Goal: Find specific page/section: Find specific page/section

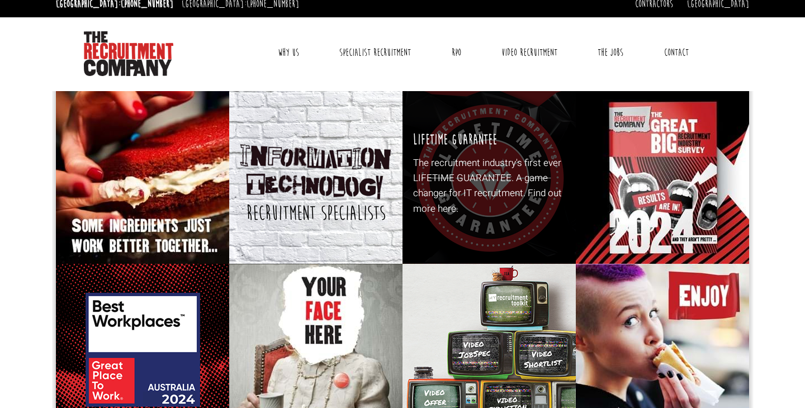
scroll to position [11, 0]
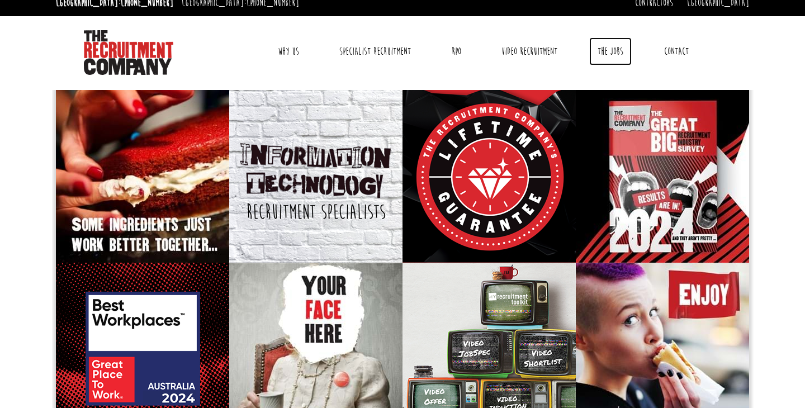
click at [617, 51] on link "The Jobs" at bounding box center [610, 51] width 42 height 28
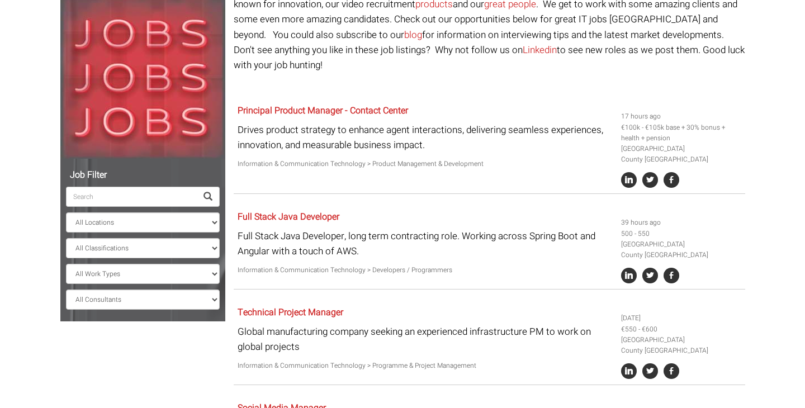
scroll to position [131, 0]
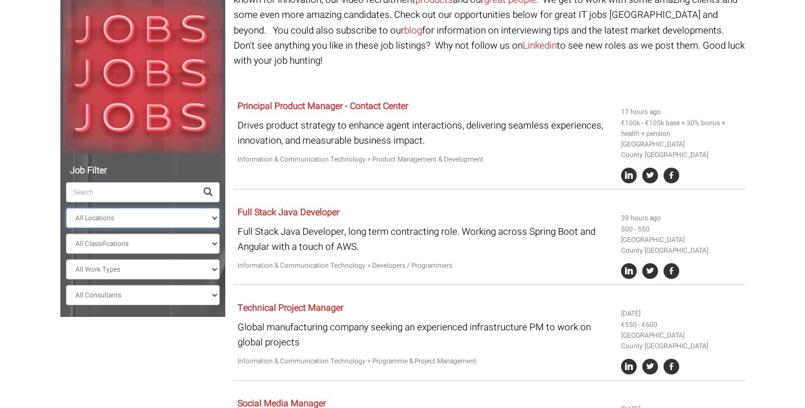
click at [177, 211] on select "All Locations [GEOGRAPHIC_DATA] [GEOGRAPHIC_DATA] [GEOGRAPHIC_DATA] [GEOGRAPHIC…" at bounding box center [143, 218] width 154 height 20
select select "[GEOGRAPHIC_DATA]"
click at [66, 208] on select "All Locations [GEOGRAPHIC_DATA] [GEOGRAPHIC_DATA] [GEOGRAPHIC_DATA] [GEOGRAPHIC…" at bounding box center [143, 218] width 154 height 20
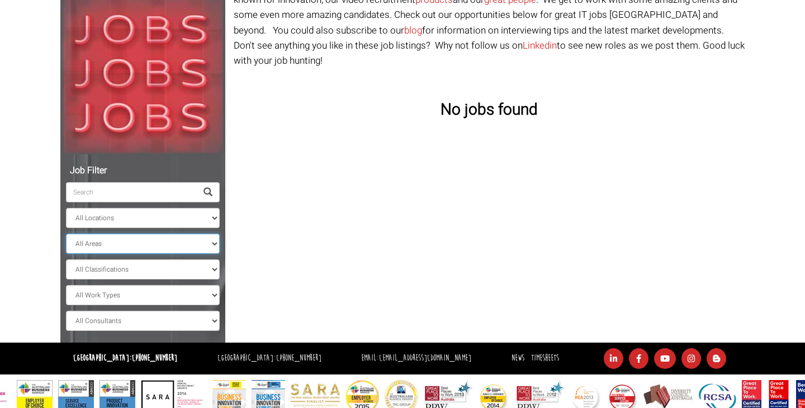
click at [165, 244] on select "All Areas" at bounding box center [143, 244] width 154 height 20
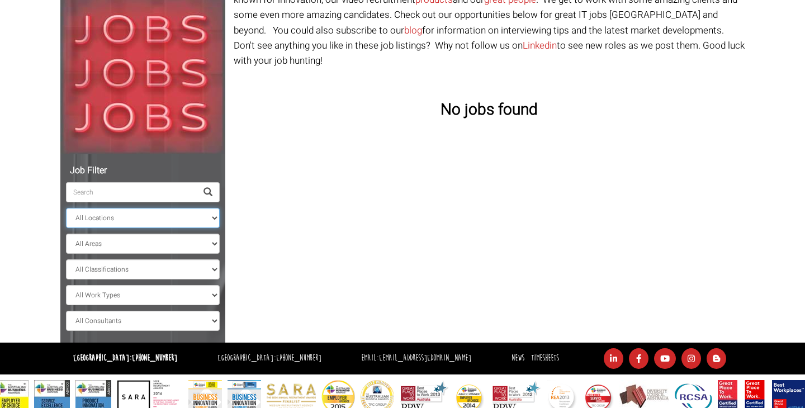
click at [172, 222] on select "All Locations [GEOGRAPHIC_DATA] [GEOGRAPHIC_DATA] [GEOGRAPHIC_DATA] [GEOGRAPHIC…" at bounding box center [143, 218] width 154 height 20
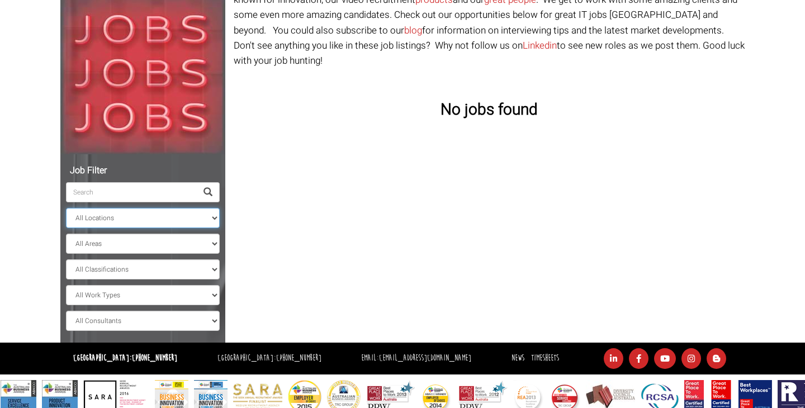
select select
click at [66, 208] on select "All Locations [GEOGRAPHIC_DATA] [GEOGRAPHIC_DATA] [GEOGRAPHIC_DATA] [GEOGRAPHIC…" at bounding box center [143, 218] width 154 height 20
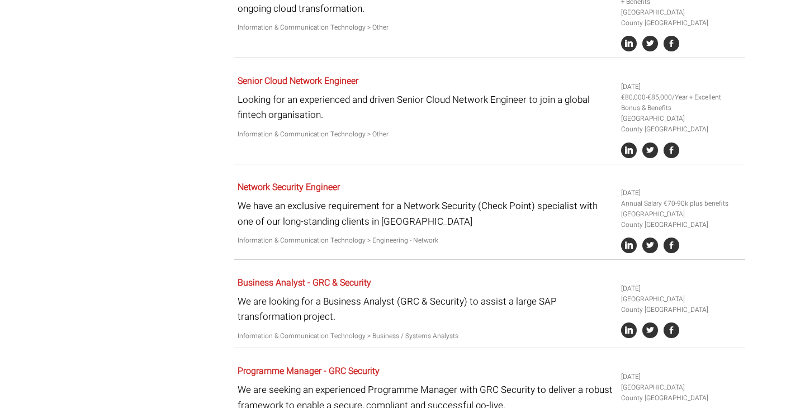
scroll to position [1601, 0]
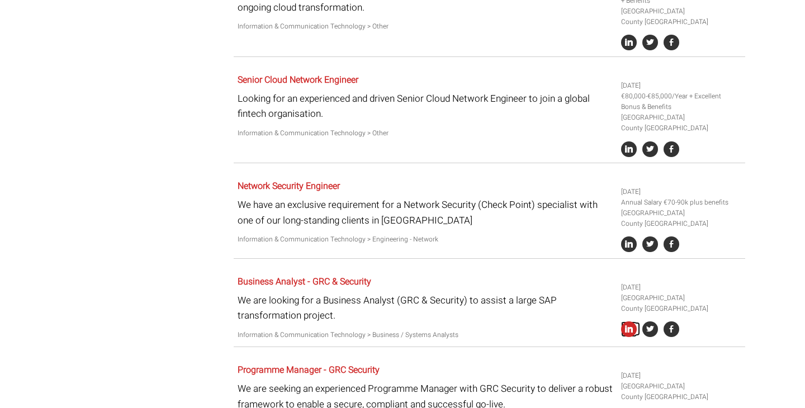
click at [629, 321] on icon at bounding box center [629, 329] width 16 height 16
